Goal: Task Accomplishment & Management: Use online tool/utility

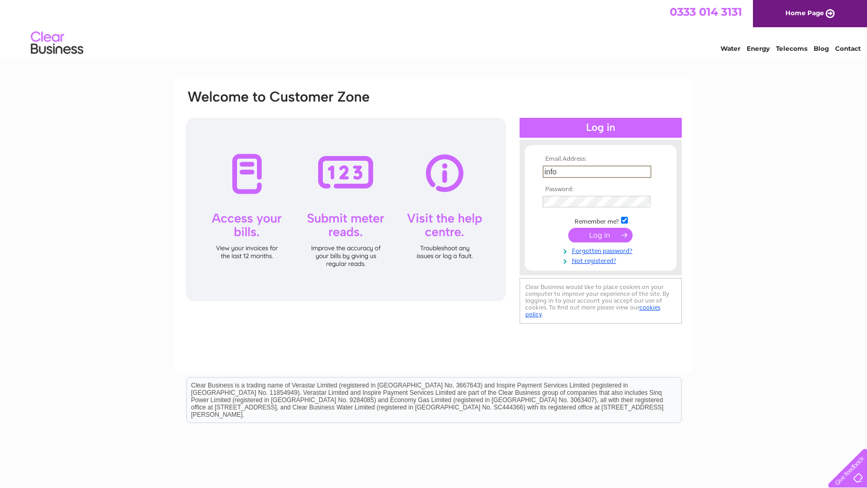
type input "info@washingtonprinting.co.uk"
click at [605, 236] on input "submit" at bounding box center [600, 234] width 64 height 15
click at [599, 231] on input "submit" at bounding box center [600, 235] width 64 height 15
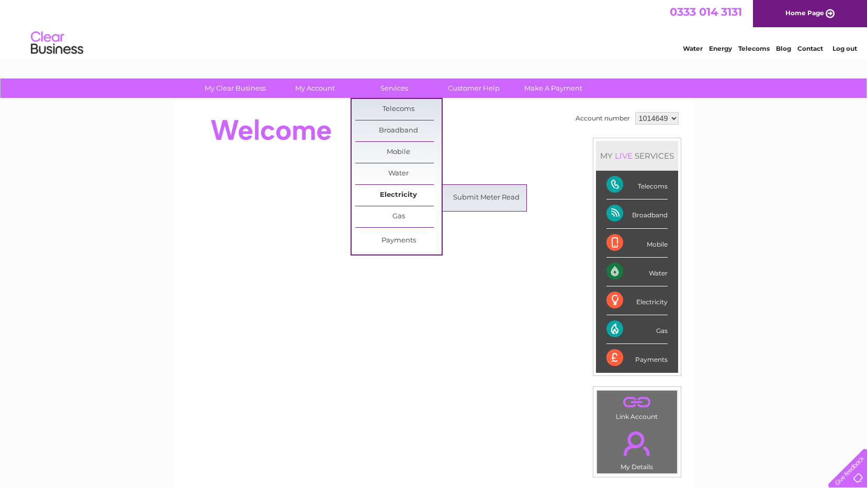
click at [417, 193] on link "Electricity" at bounding box center [398, 195] width 86 height 21
